Goal: Navigation & Orientation: Find specific page/section

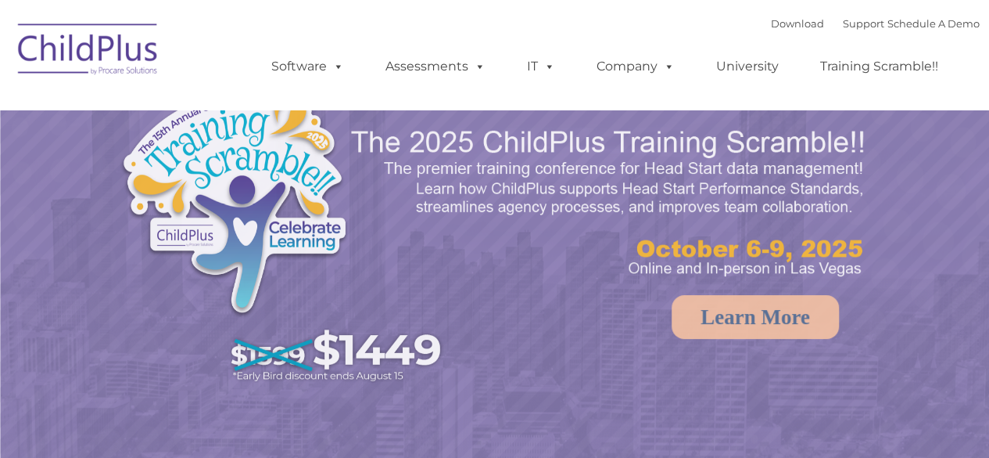
select select "MEDIUM"
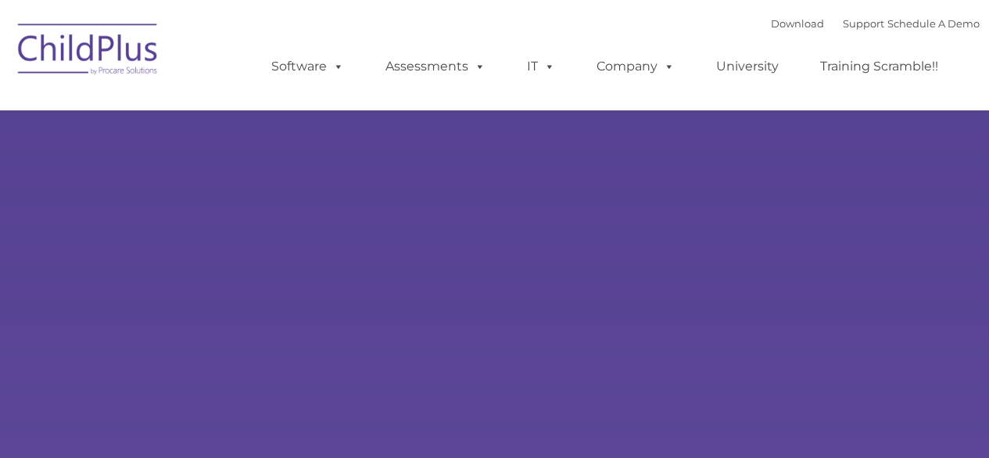
type input ""
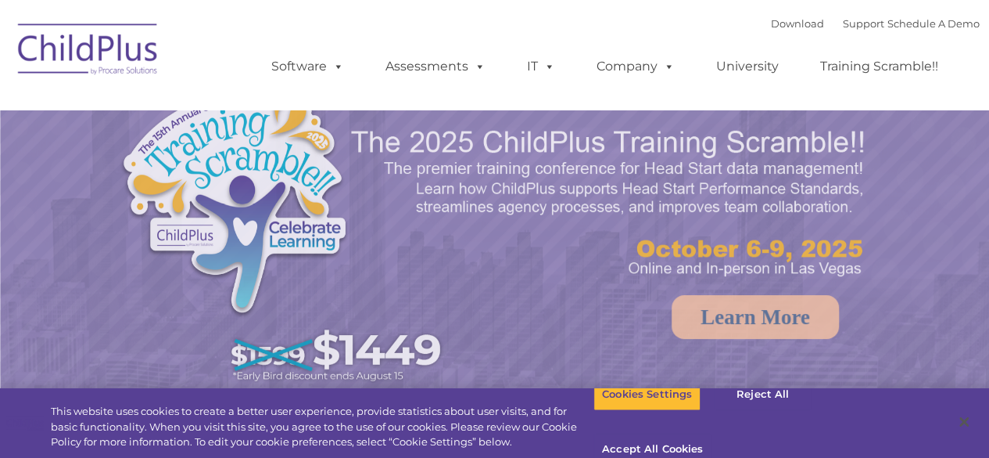
select select "MEDIUM"
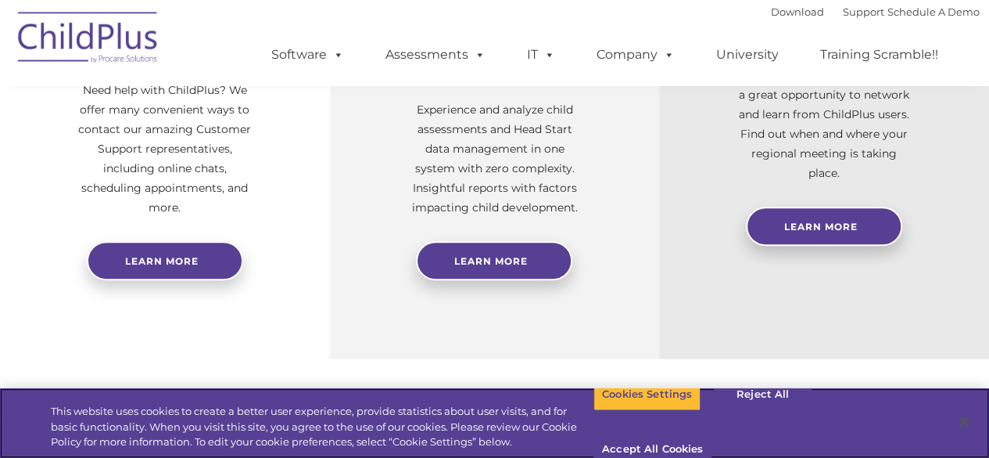
scroll to position [713, 0]
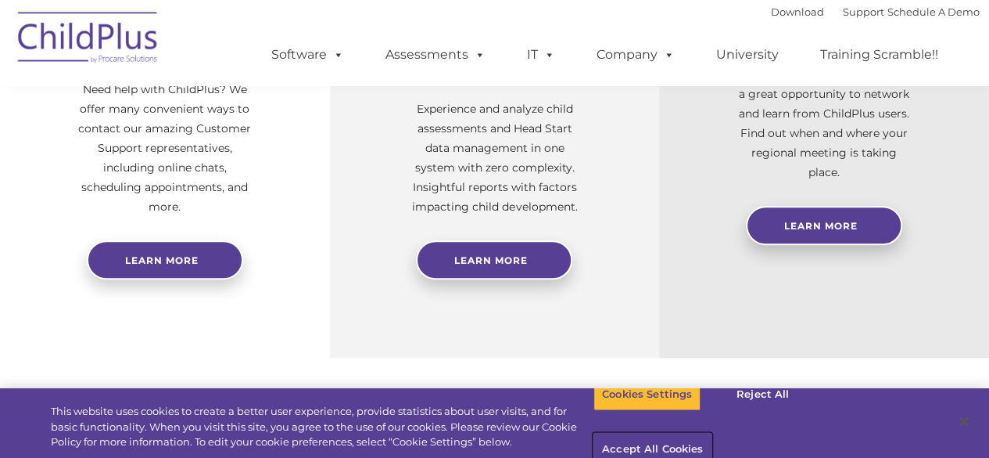
click at [712, 433] on button "Accept All Cookies" at bounding box center [653, 449] width 118 height 33
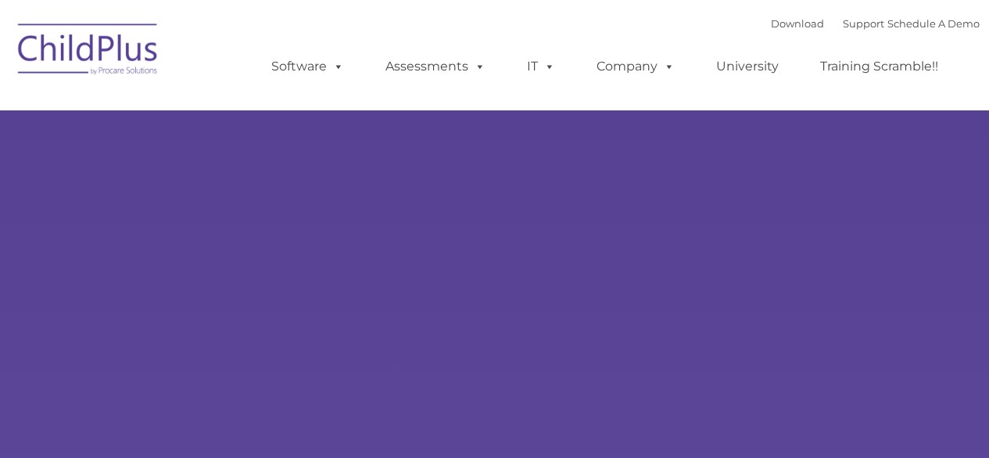
type input ""
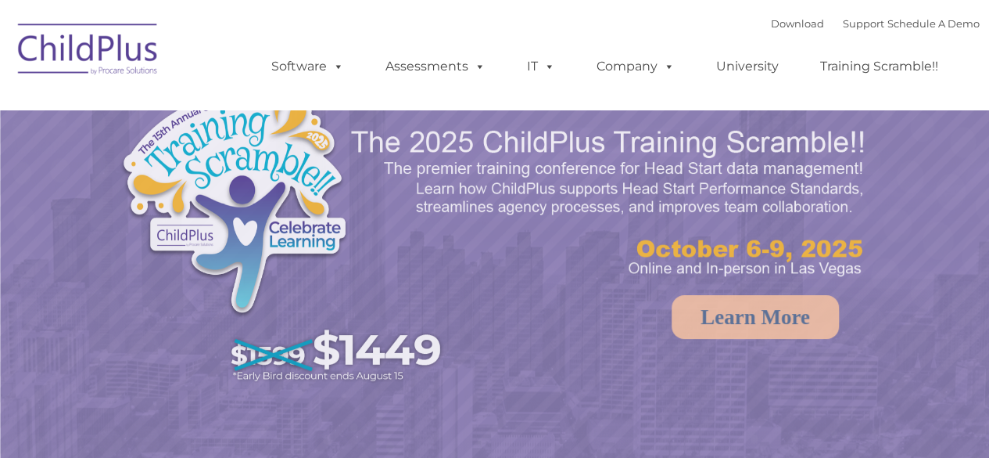
select select "MEDIUM"
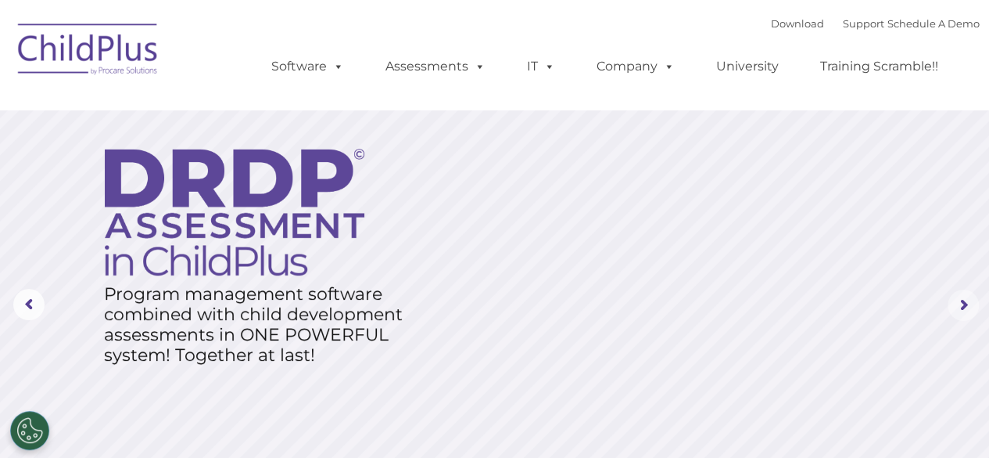
click at [965, 300] on rs-arrow at bounding box center [963, 304] width 31 height 31
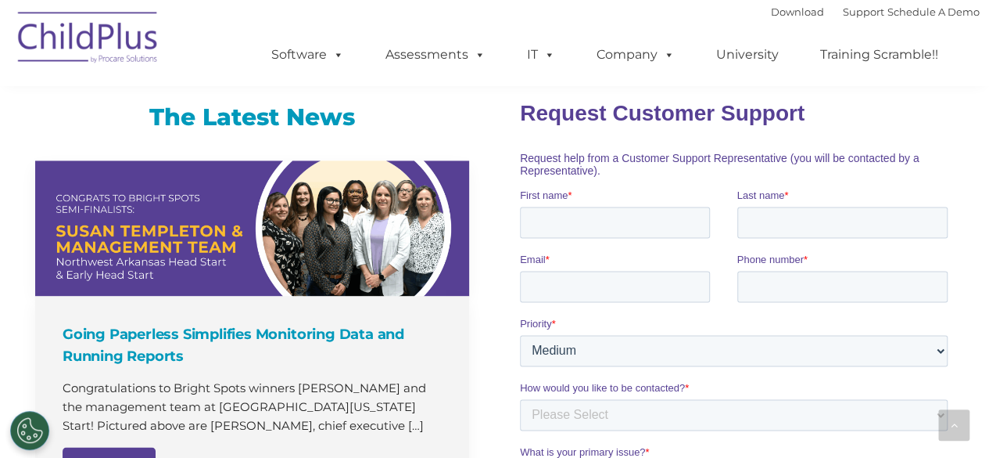
scroll to position [1013, 0]
